Goal: Task Accomplishment & Management: Use online tool/utility

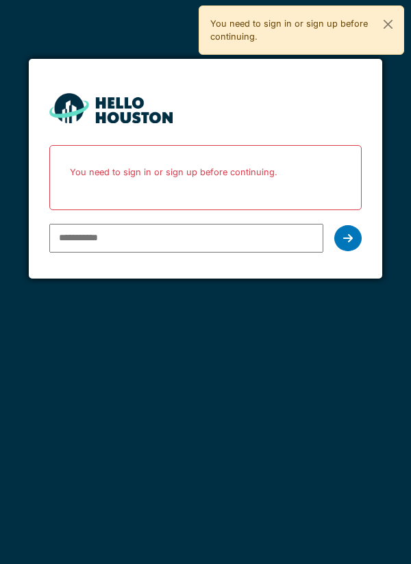
click at [251, 262] on form "You don't seem to have an account yet. Please follow the link given by your com…" at bounding box center [206, 169] width 354 height 220
click at [270, 251] on input "email" at bounding box center [186, 238] width 275 height 29
type input "**********"
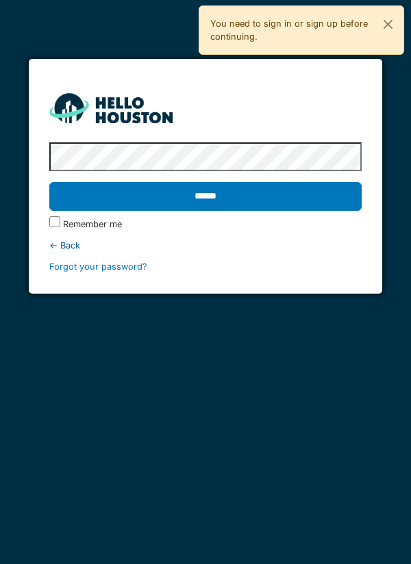
click at [303, 200] on input "******" at bounding box center [205, 196] width 313 height 29
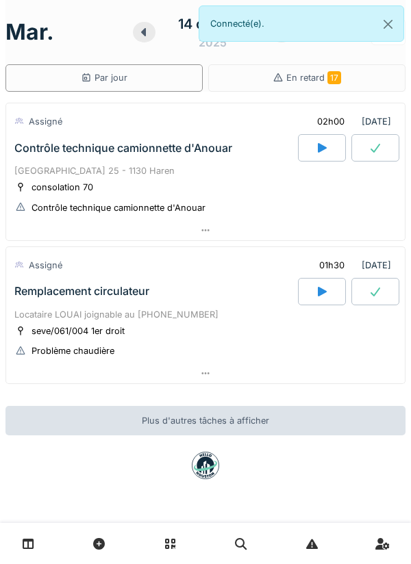
click at [327, 367] on div at bounding box center [205, 374] width 398 height 20
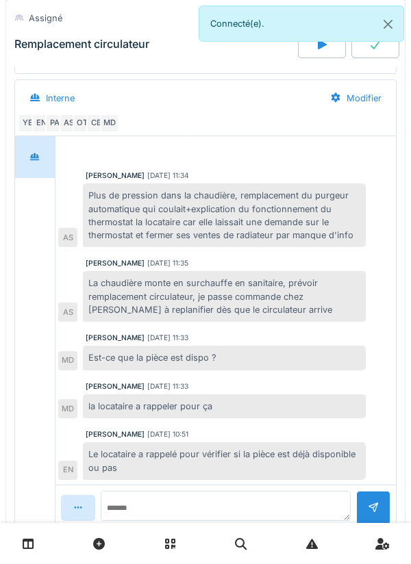
scroll to position [600, 0]
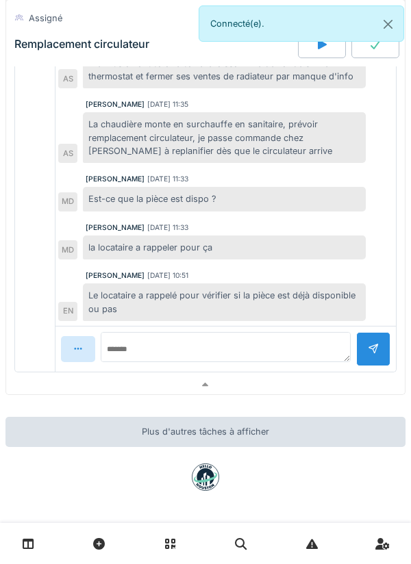
click at [306, 393] on div at bounding box center [205, 385] width 398 height 20
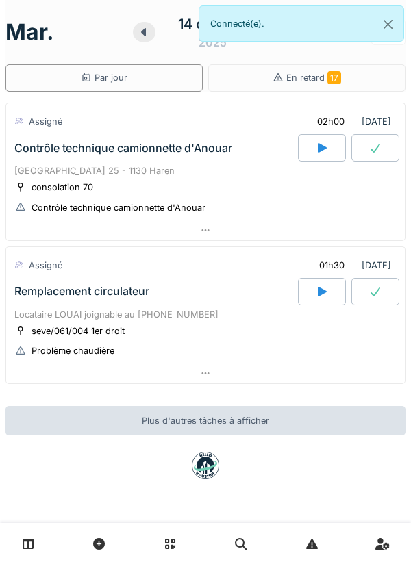
click at [314, 153] on div at bounding box center [322, 147] width 48 height 27
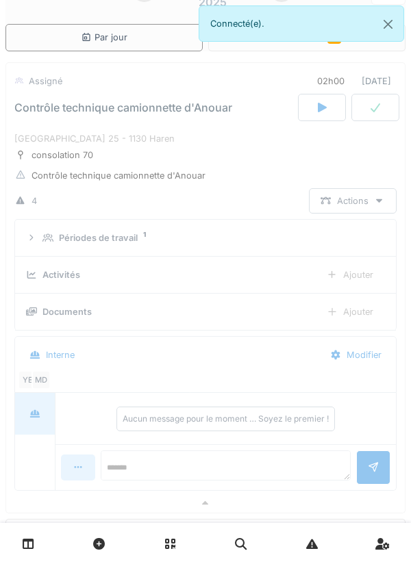
scroll to position [48, 0]
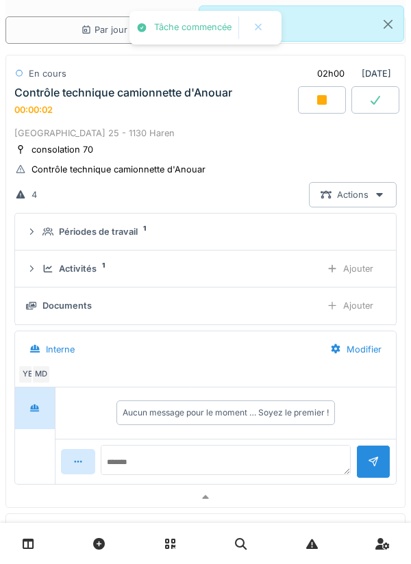
click at [356, 259] on div "Ajouter" at bounding box center [350, 268] width 70 height 25
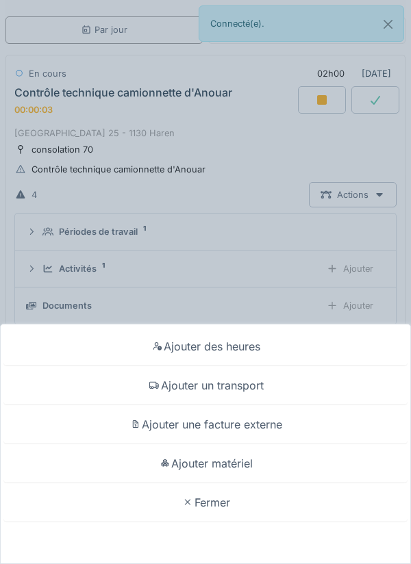
click at [276, 395] on div "Ajouter un transport" at bounding box center [205, 385] width 404 height 39
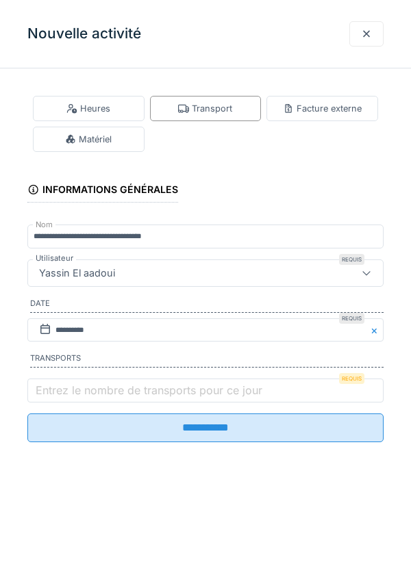
click at [133, 398] on label "Entrez le nombre de transports pour ce jour" at bounding box center [149, 390] width 232 height 16
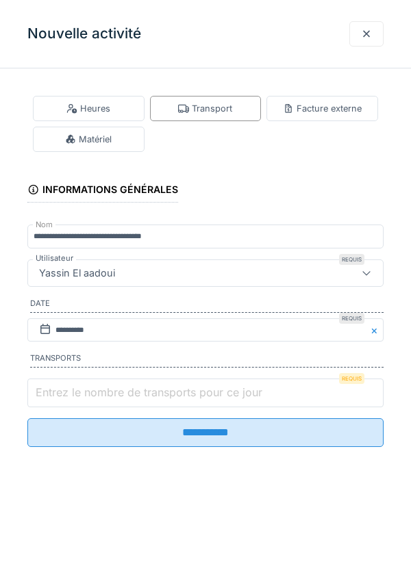
click at [133, 399] on input "Entrez le nombre de transports pour ce jour" at bounding box center [205, 393] width 356 height 29
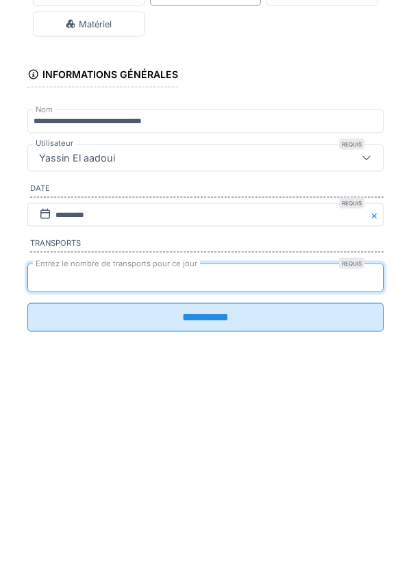
type input "*"
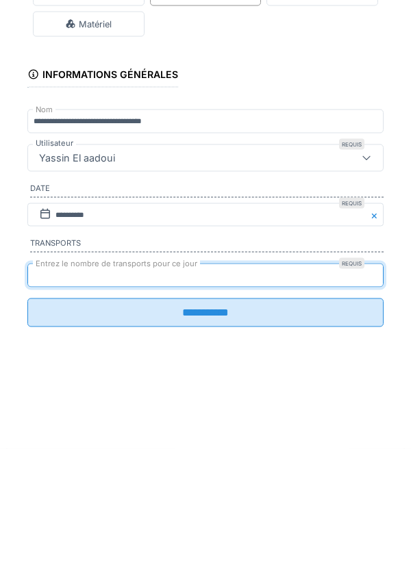
click at [214, 442] on input "**********" at bounding box center [205, 428] width 356 height 29
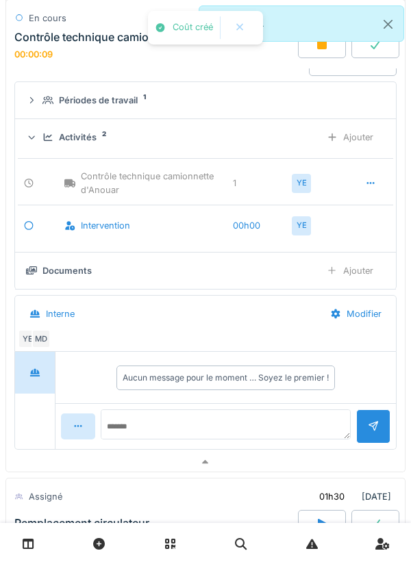
scroll to position [183, 0]
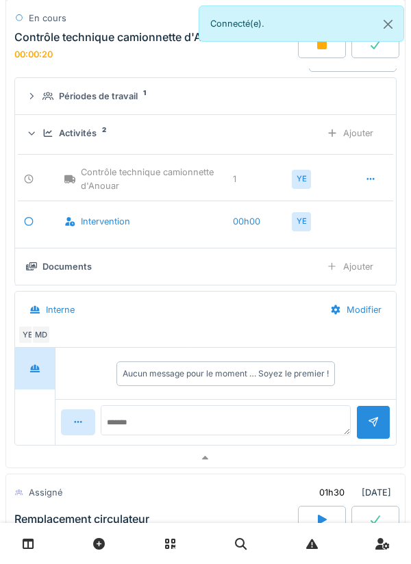
click at [280, 457] on div at bounding box center [205, 458] width 398 height 20
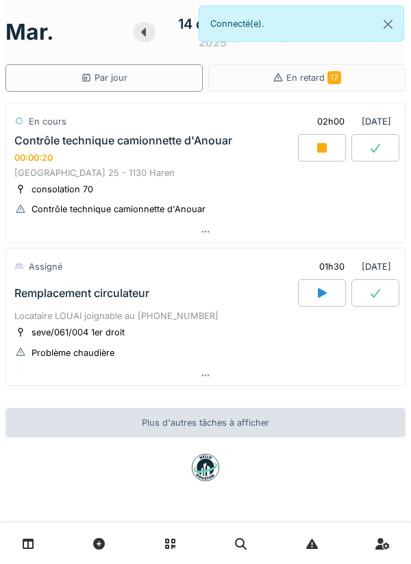
scroll to position [0, 0]
click at [402, 26] on button "Close" at bounding box center [387, 24] width 31 height 36
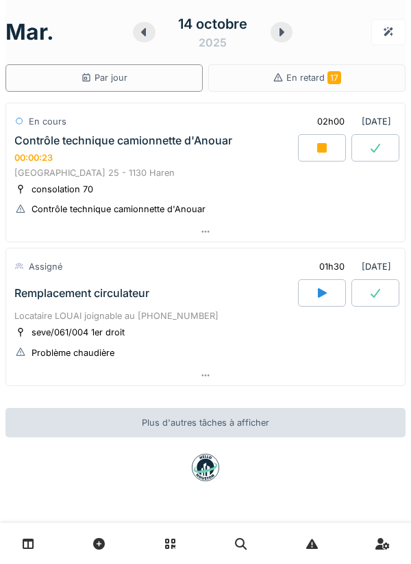
click at [288, 37] on div at bounding box center [281, 32] width 23 height 21
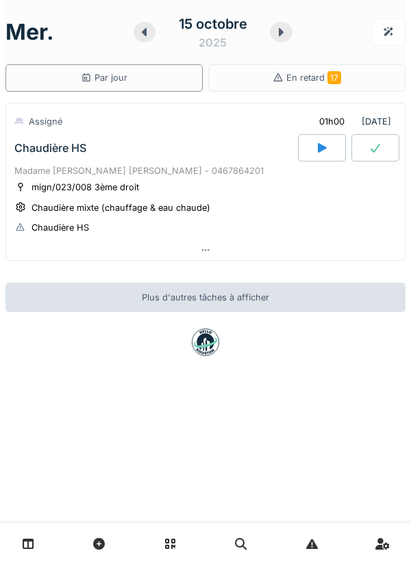
click at [191, 256] on div at bounding box center [205, 250] width 398 height 20
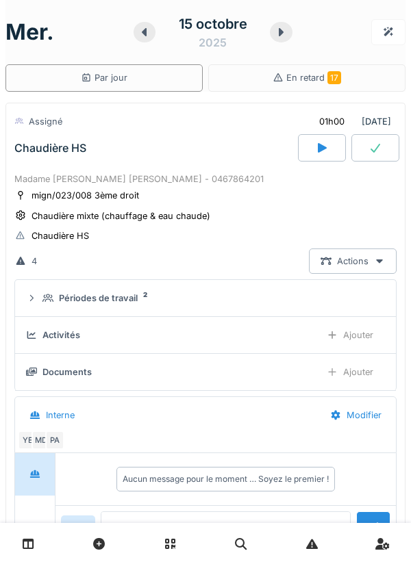
scroll to position [48, 0]
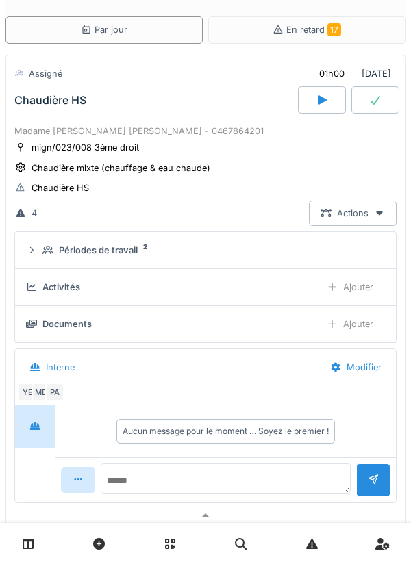
click at [245, 255] on div "Périodes de travail 2" at bounding box center [210, 250] width 337 height 13
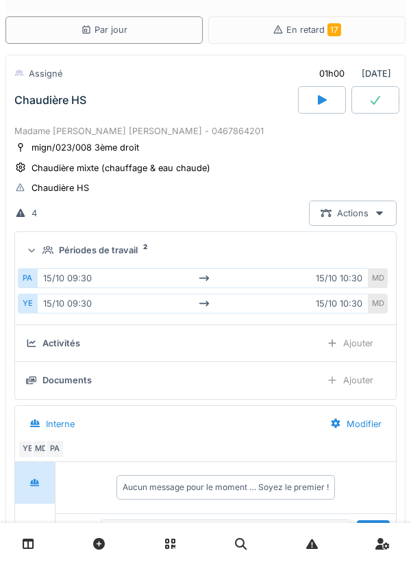
click at [280, 255] on div "Périodes de travail 2" at bounding box center [210, 250] width 337 height 13
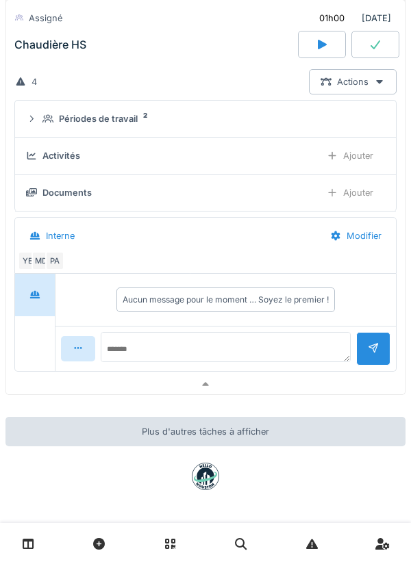
scroll to position [178, 0]
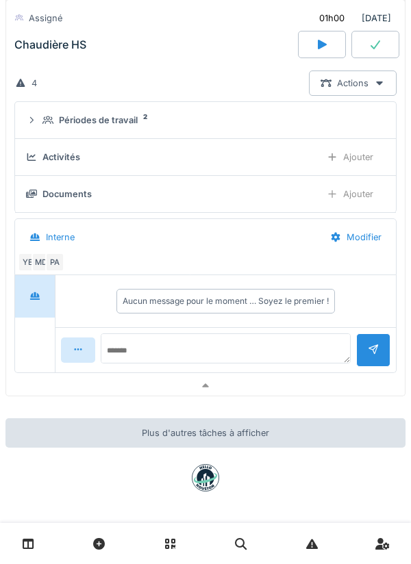
click at [192, 387] on div at bounding box center [205, 386] width 398 height 20
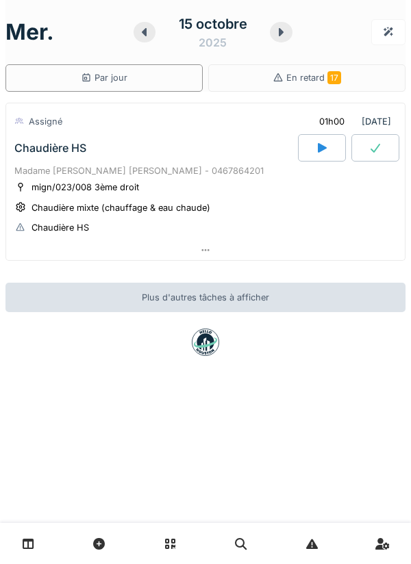
scroll to position [0, 0]
click at [280, 34] on icon at bounding box center [281, 32] width 5 height 8
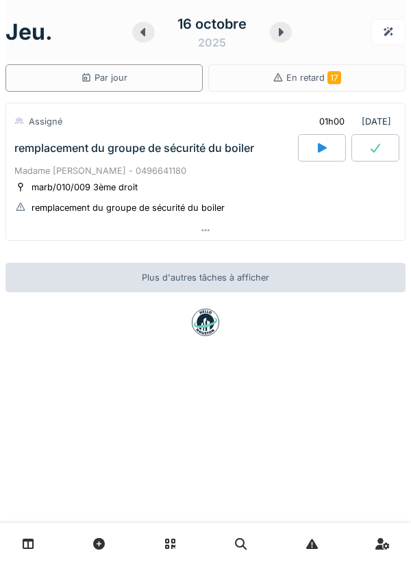
click at [279, 36] on icon at bounding box center [281, 32] width 14 height 11
